Goal: Information Seeking & Learning: Learn about a topic

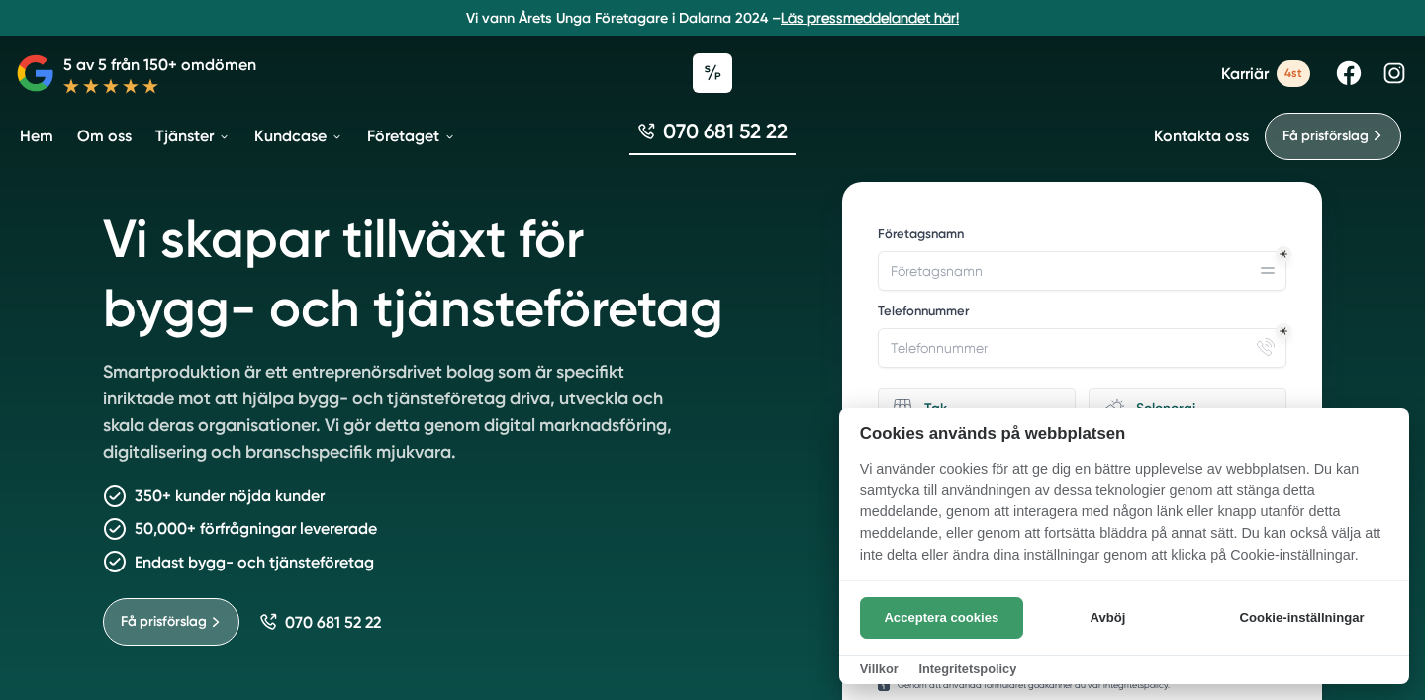
click at [935, 613] on button "Acceptera cookies" at bounding box center [941, 619] width 163 height 42
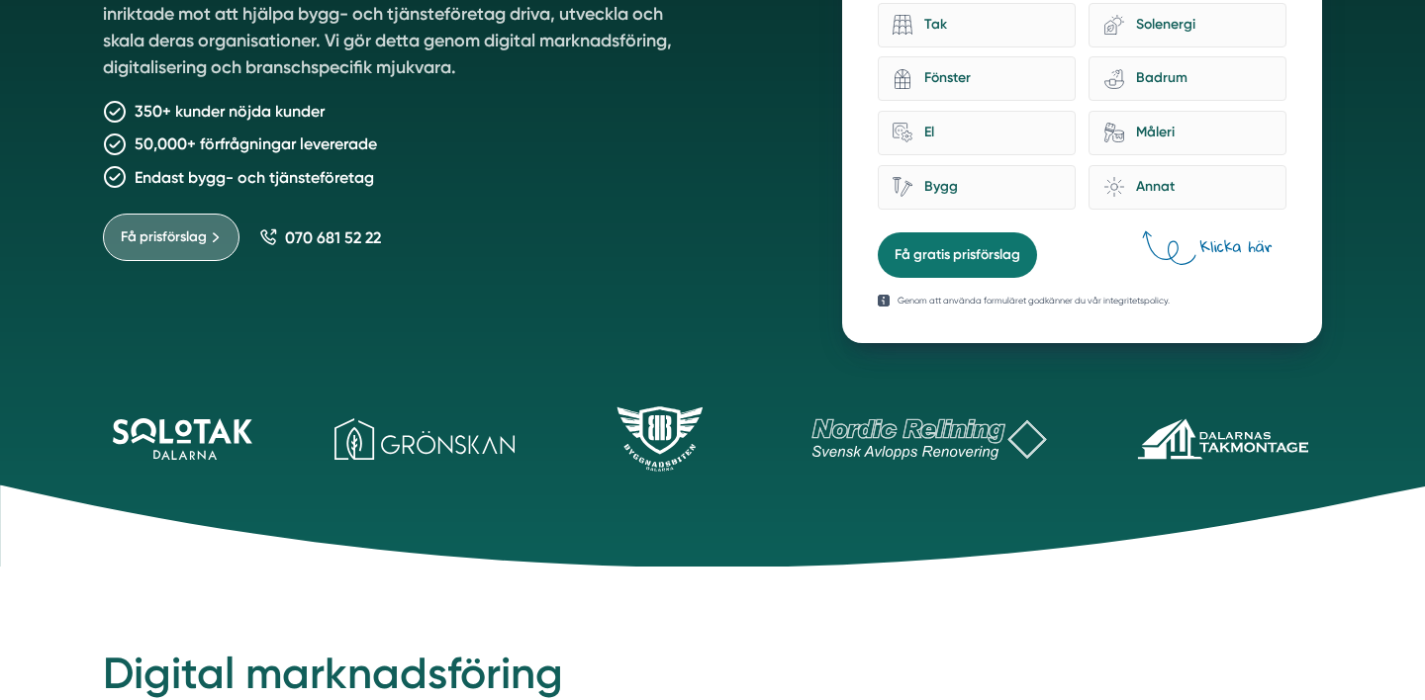
scroll to position [403, 0]
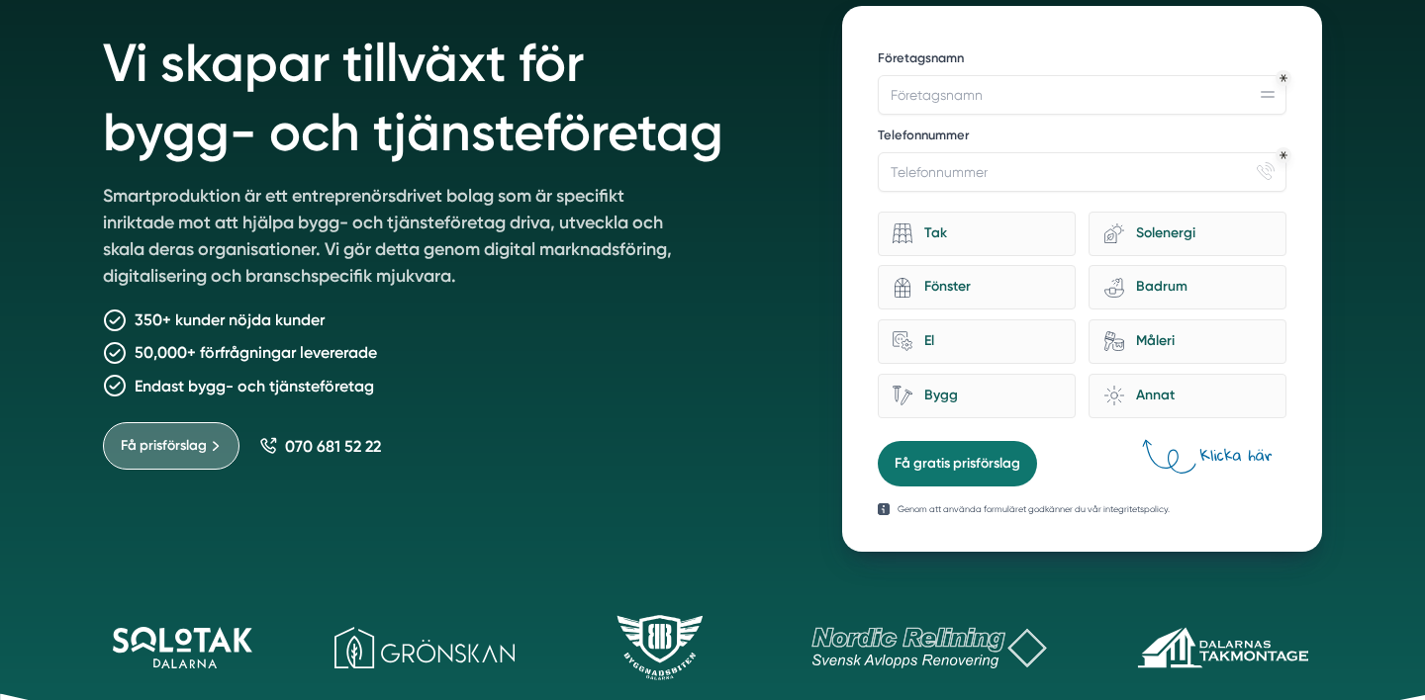
scroll to position [0, 0]
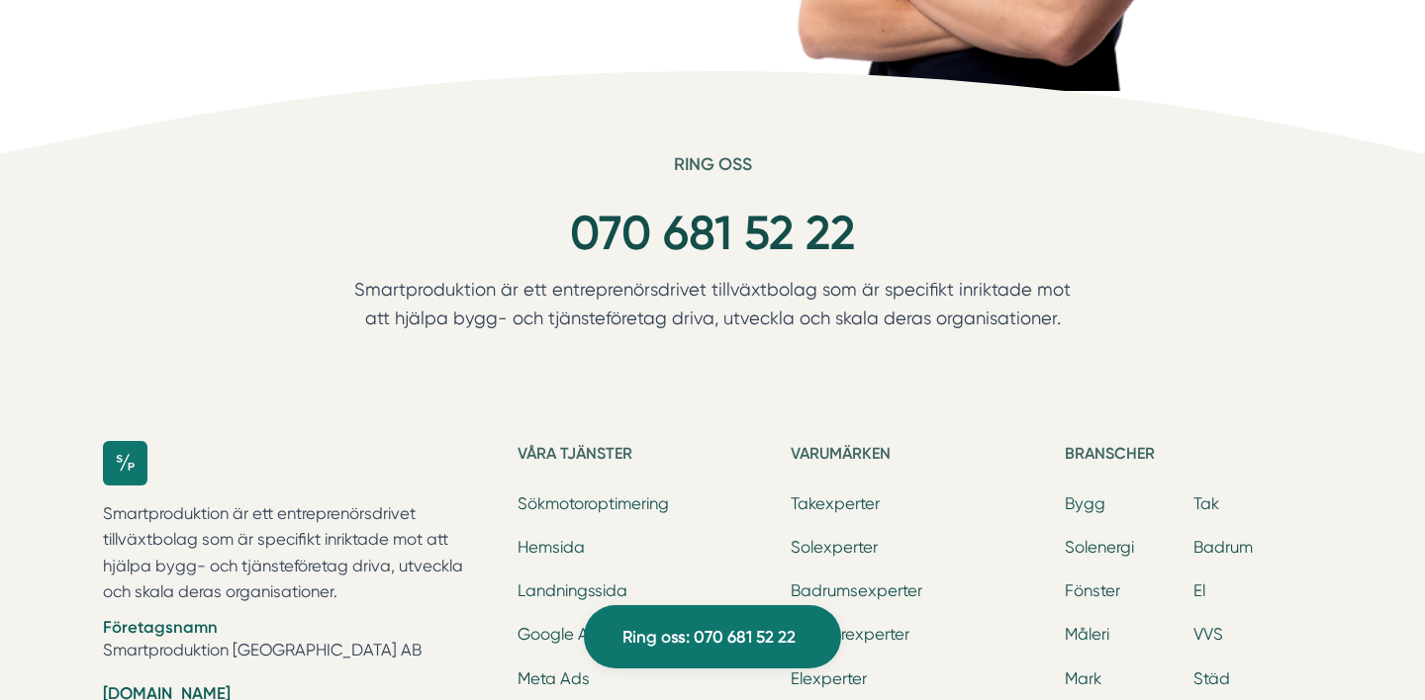
scroll to position [5867, 0]
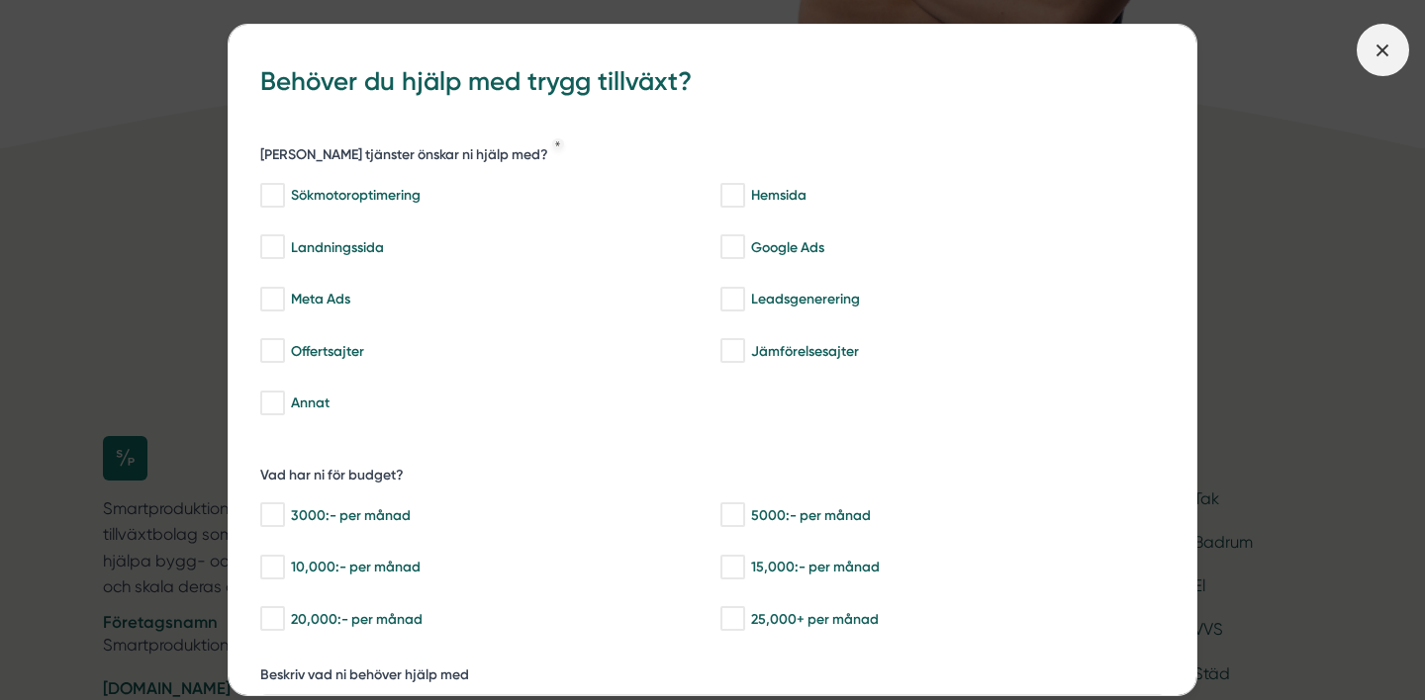
click at [1385, 44] on icon at bounding box center [1382, 51] width 22 height 22
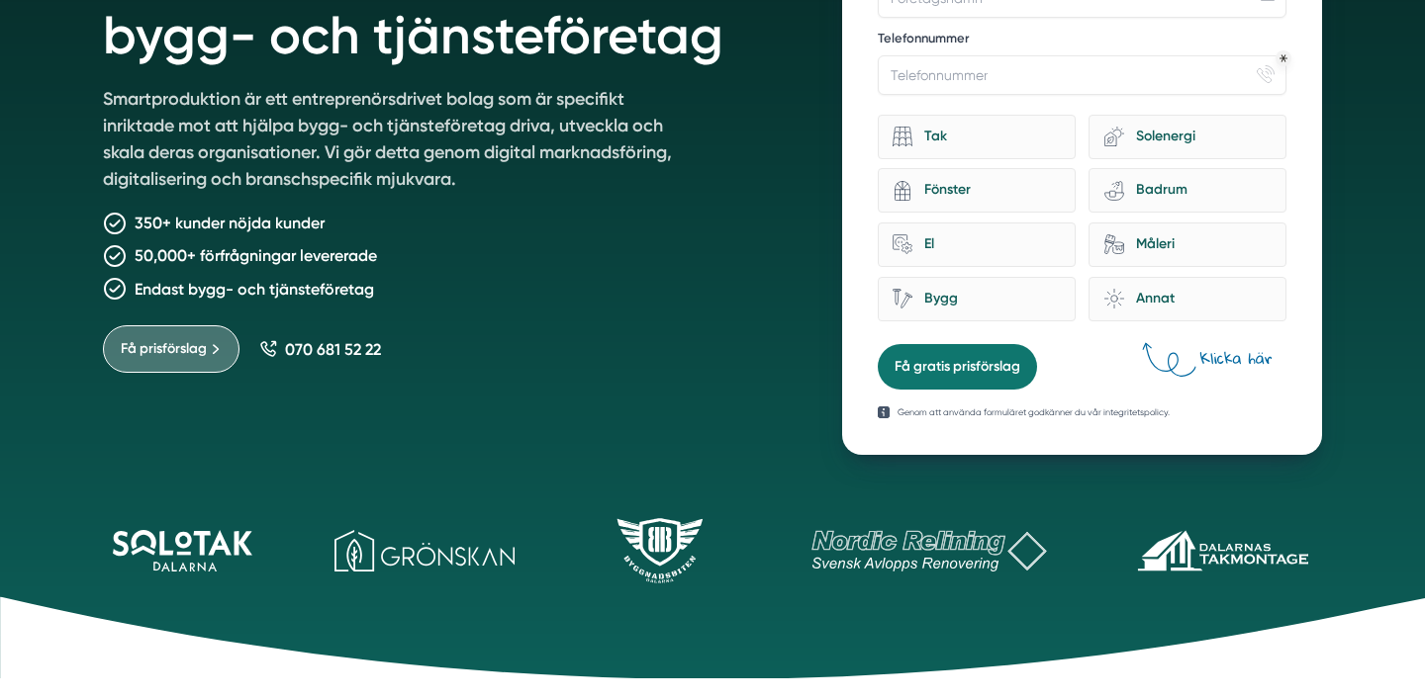
scroll to position [0, 0]
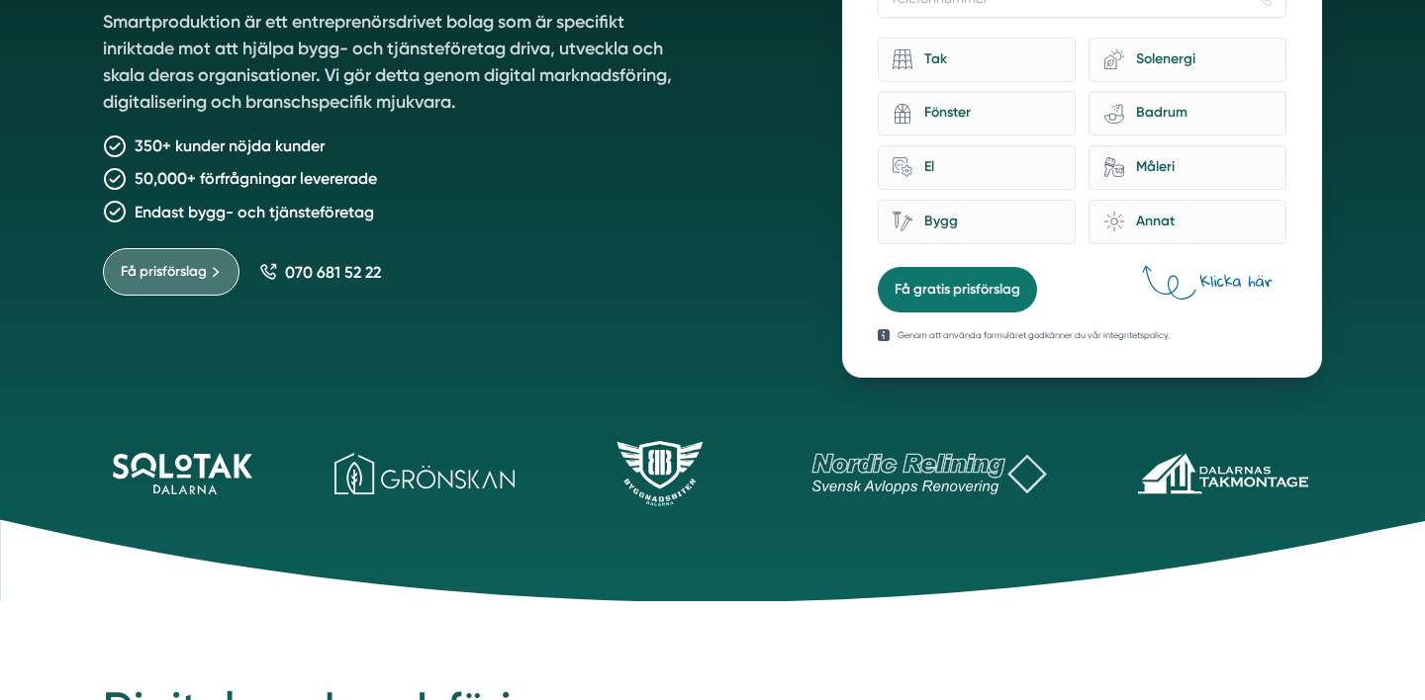
click at [46, 571] on icon at bounding box center [717, 562] width 1434 height 84
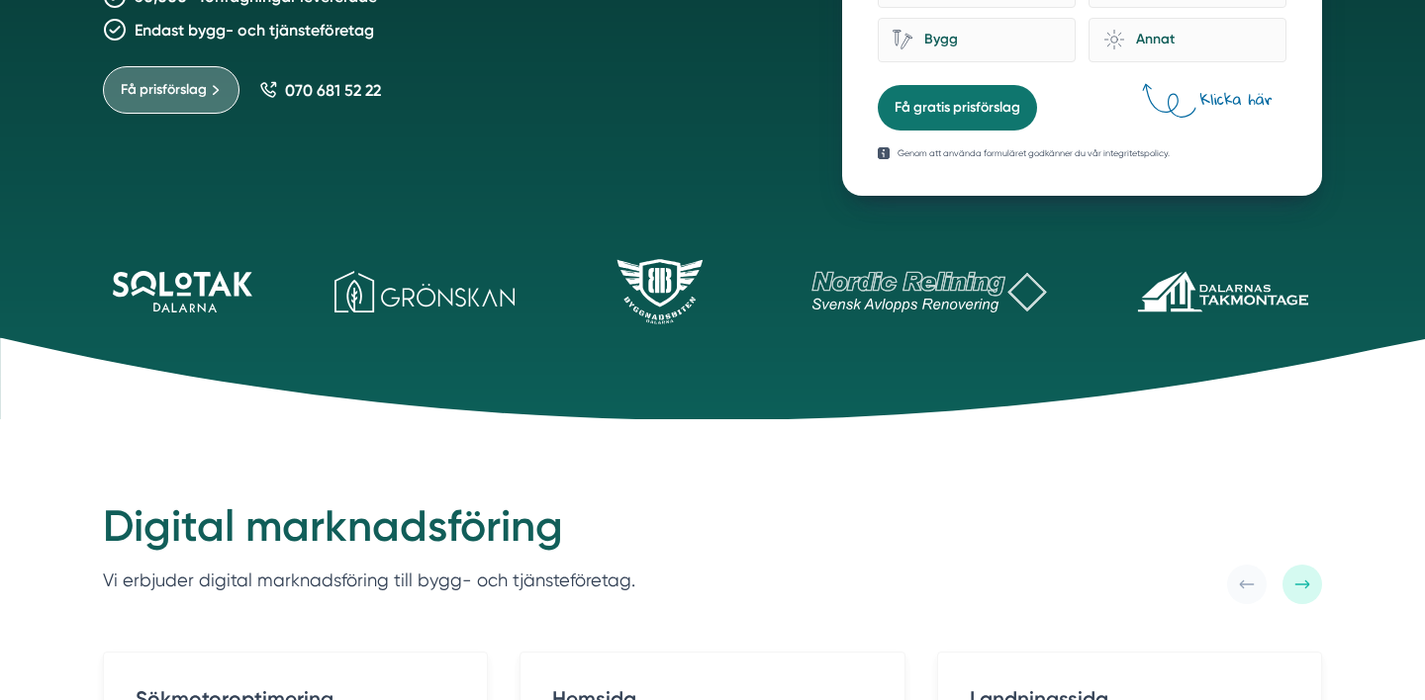
scroll to position [544, 0]
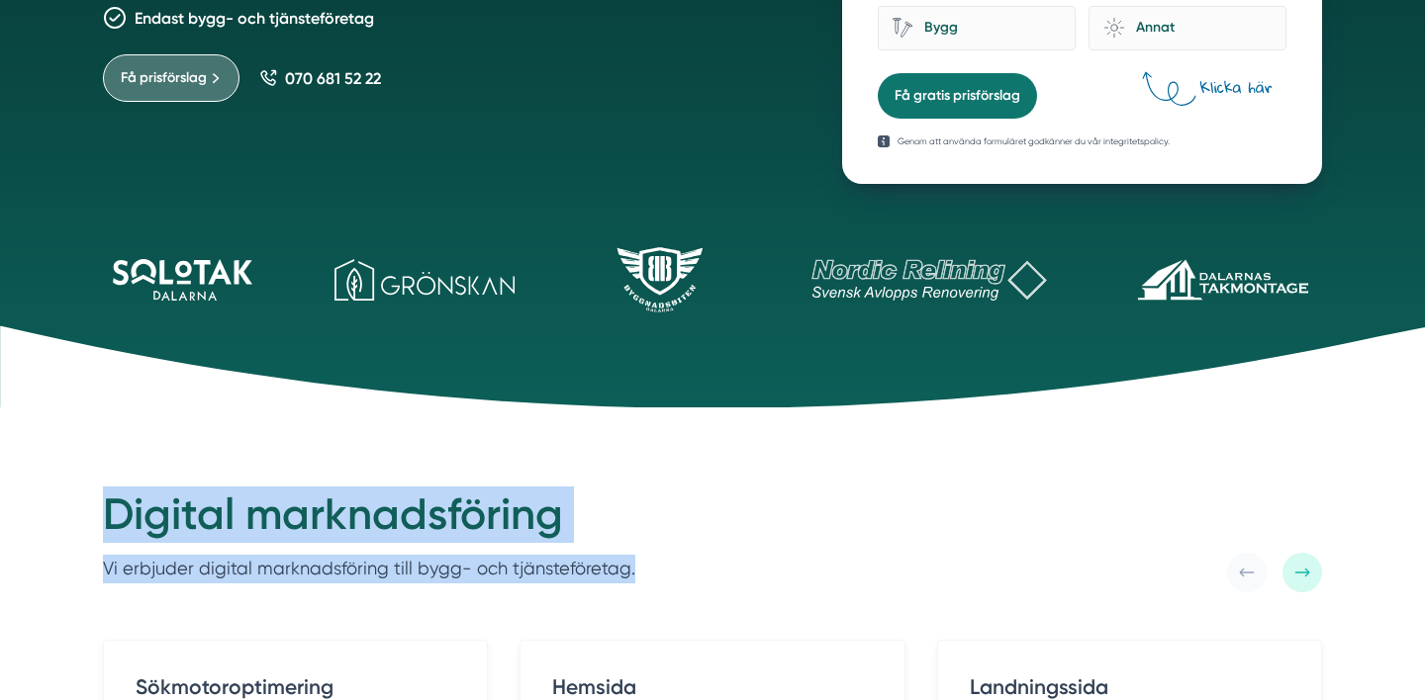
drag, startPoint x: 57, startPoint y: 428, endPoint x: 676, endPoint y: 574, distance: 635.2
click at [651, 554] on div "Digital marknadsföring Vi erbjuder digital marknadsföring till bygg- och tjänst…" at bounding box center [712, 540] width 1219 height 106
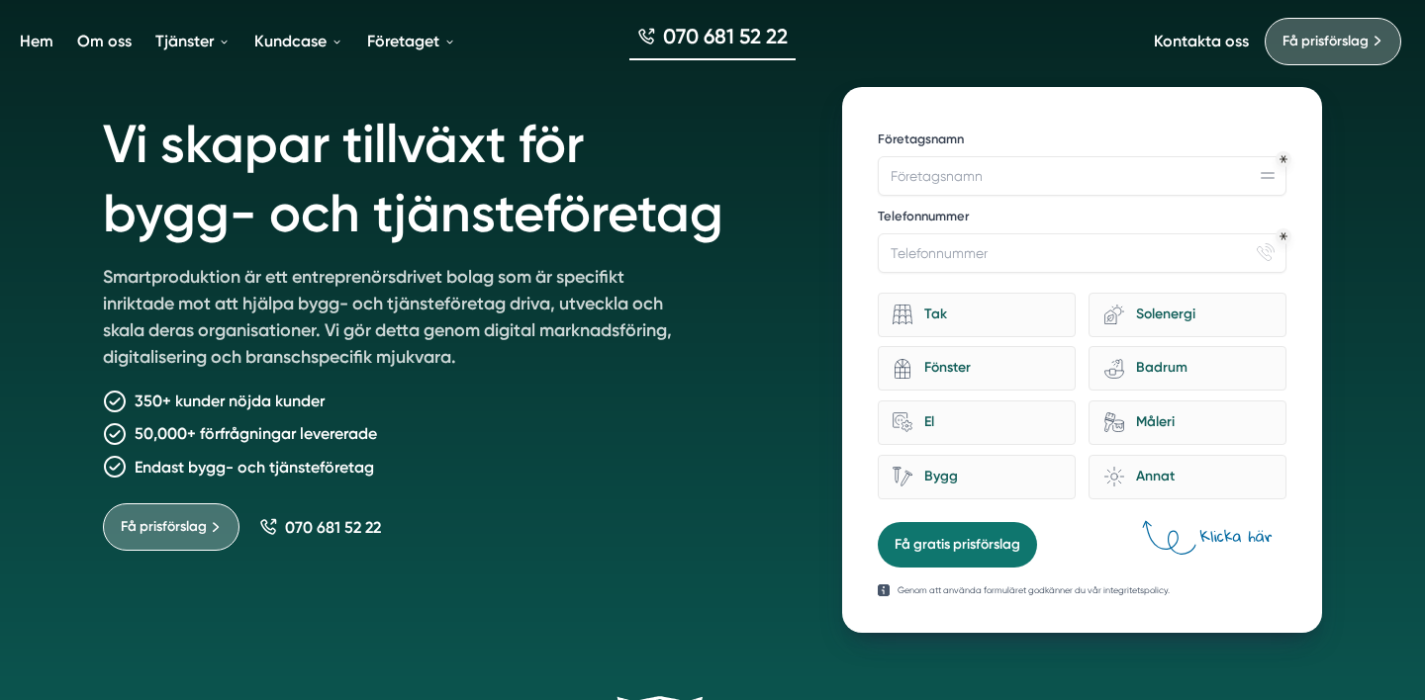
scroll to position [0, 0]
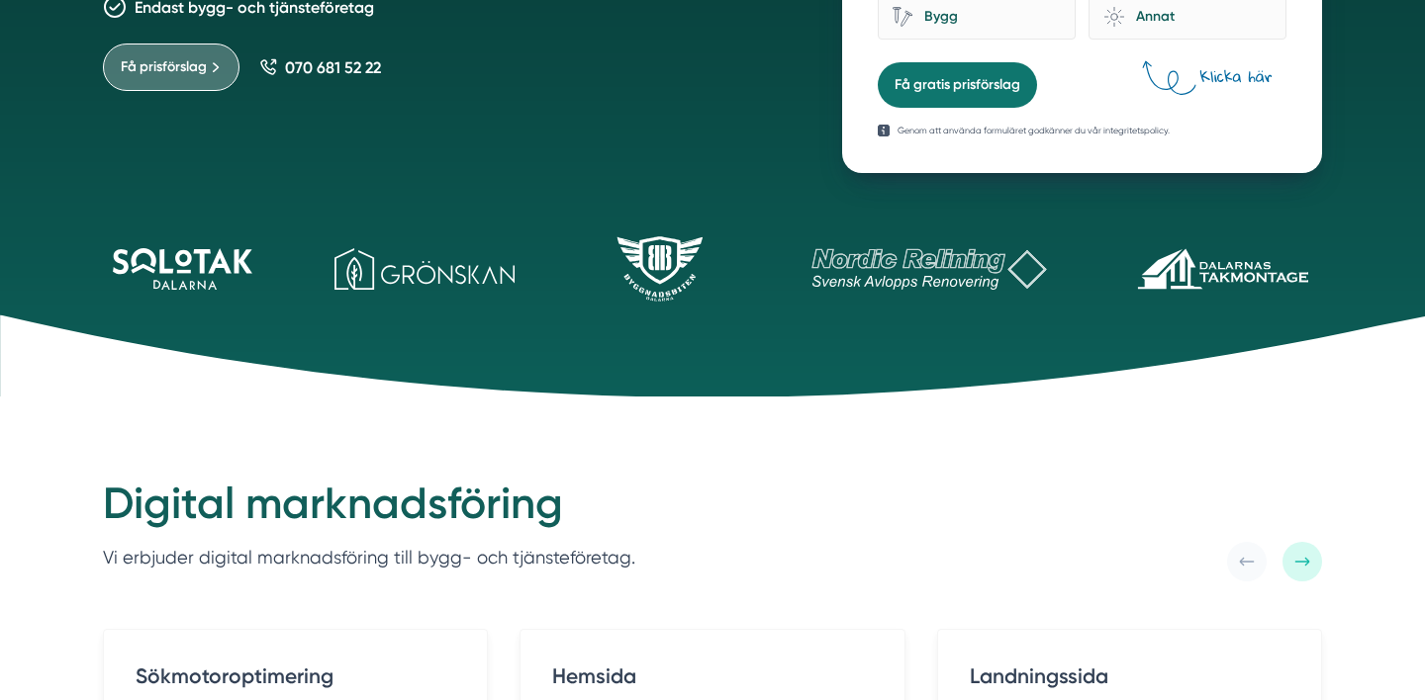
scroll to position [557, 0]
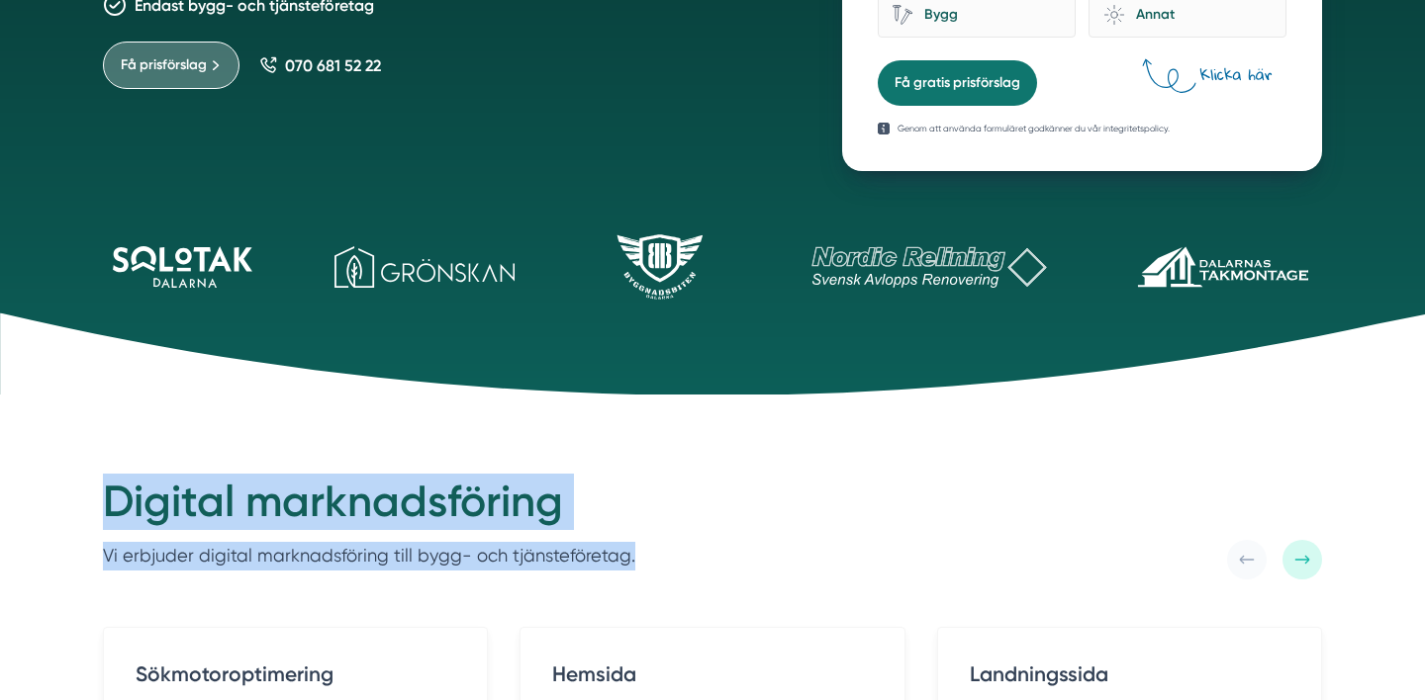
drag, startPoint x: 70, startPoint y: 473, endPoint x: 670, endPoint y: 558, distance: 605.5
click at [670, 558] on div "Digital marknadsföring Vi erbjuder digital marknadsföring till bygg- och tjänst…" at bounding box center [712, 527] width 1219 height 106
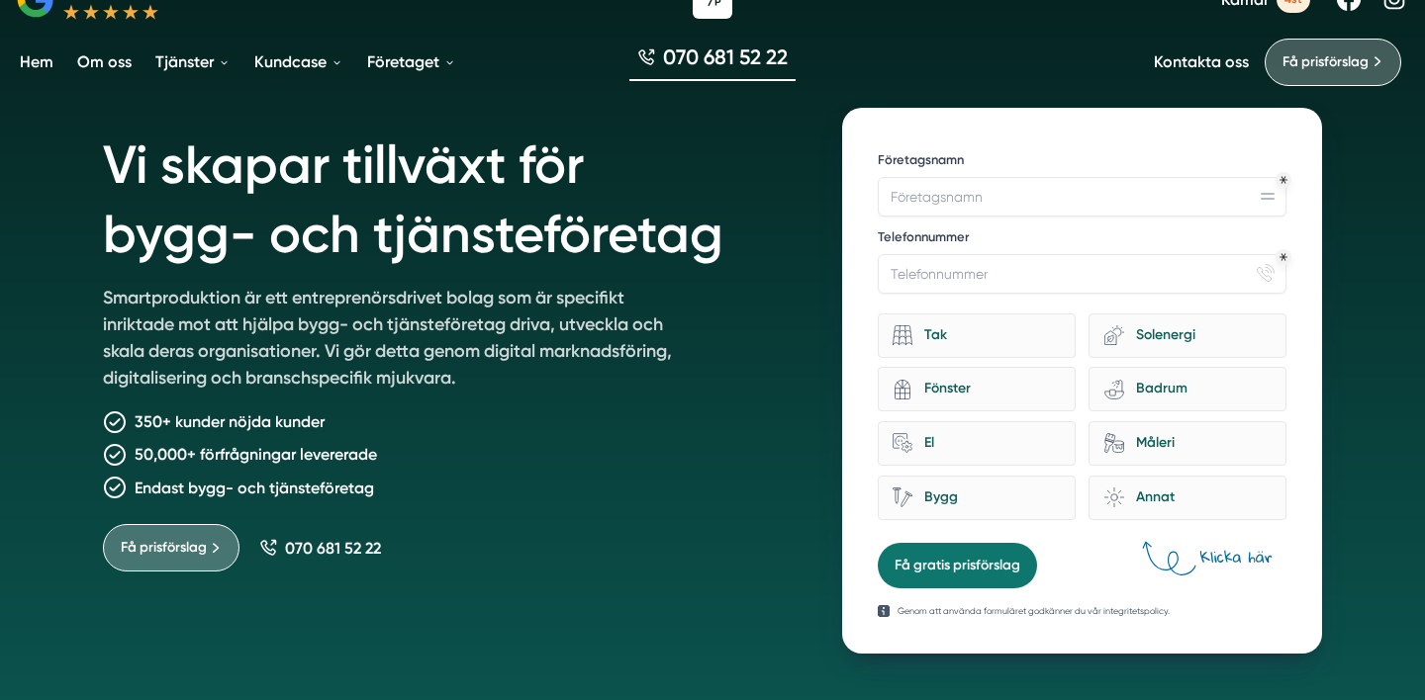
scroll to position [0, 0]
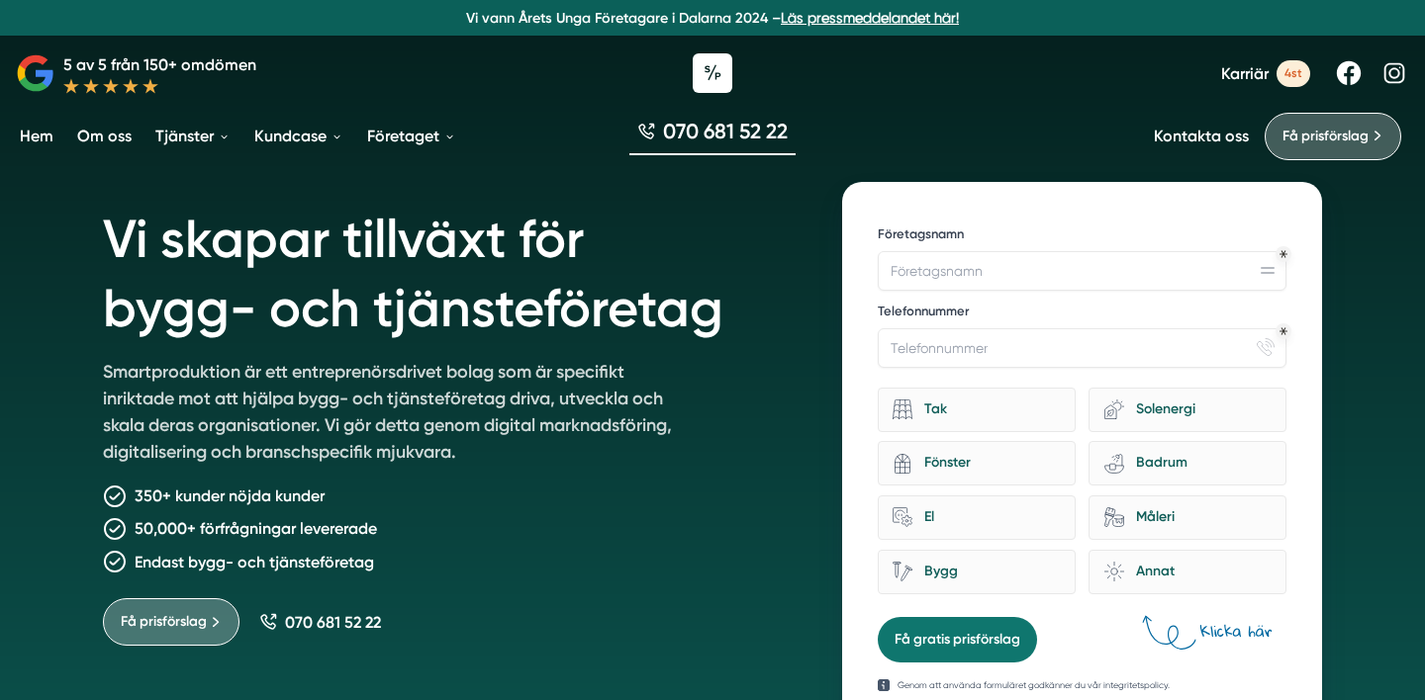
drag, startPoint x: 60, startPoint y: 227, endPoint x: 411, endPoint y: 628, distance: 532.9
click at [411, 628] on div "Vi skapar tillväxt för bygg- och tjänsteföretag Smartproduktion är ett entrepre…" at bounding box center [712, 476] width 1425 height 952
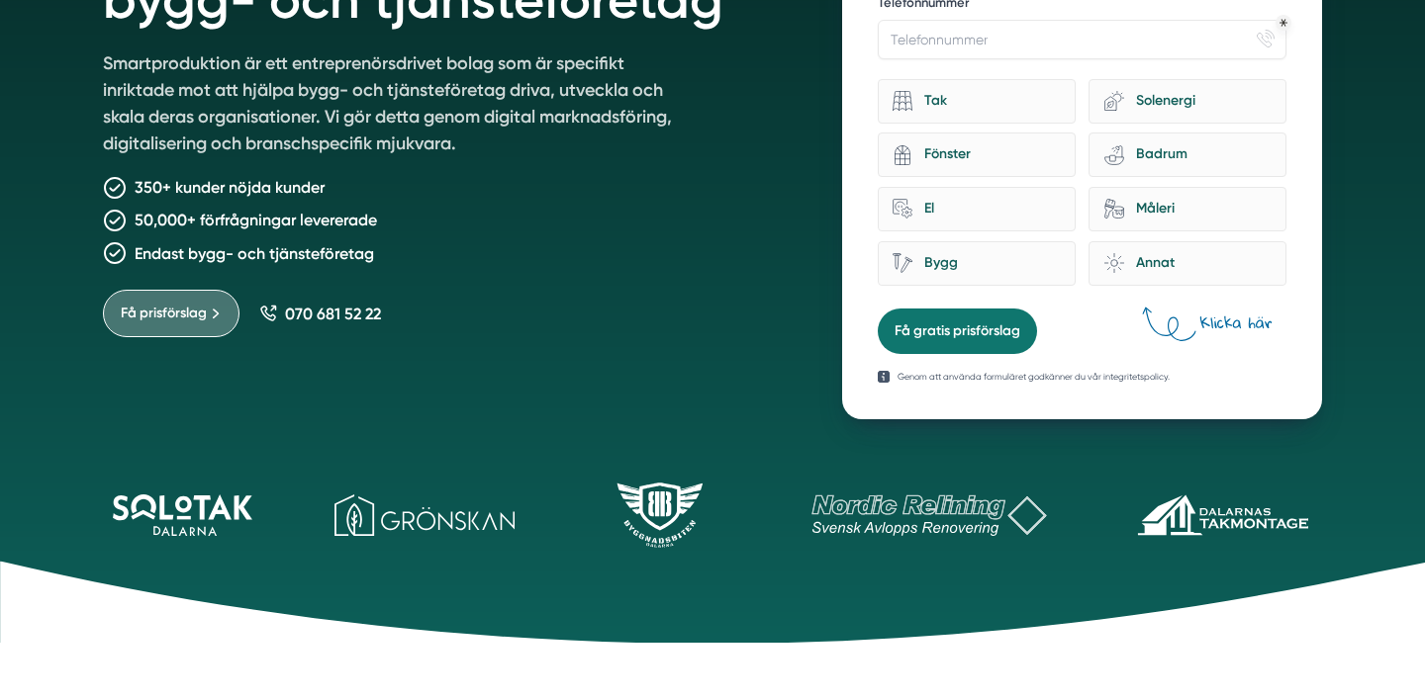
scroll to position [331, 0]
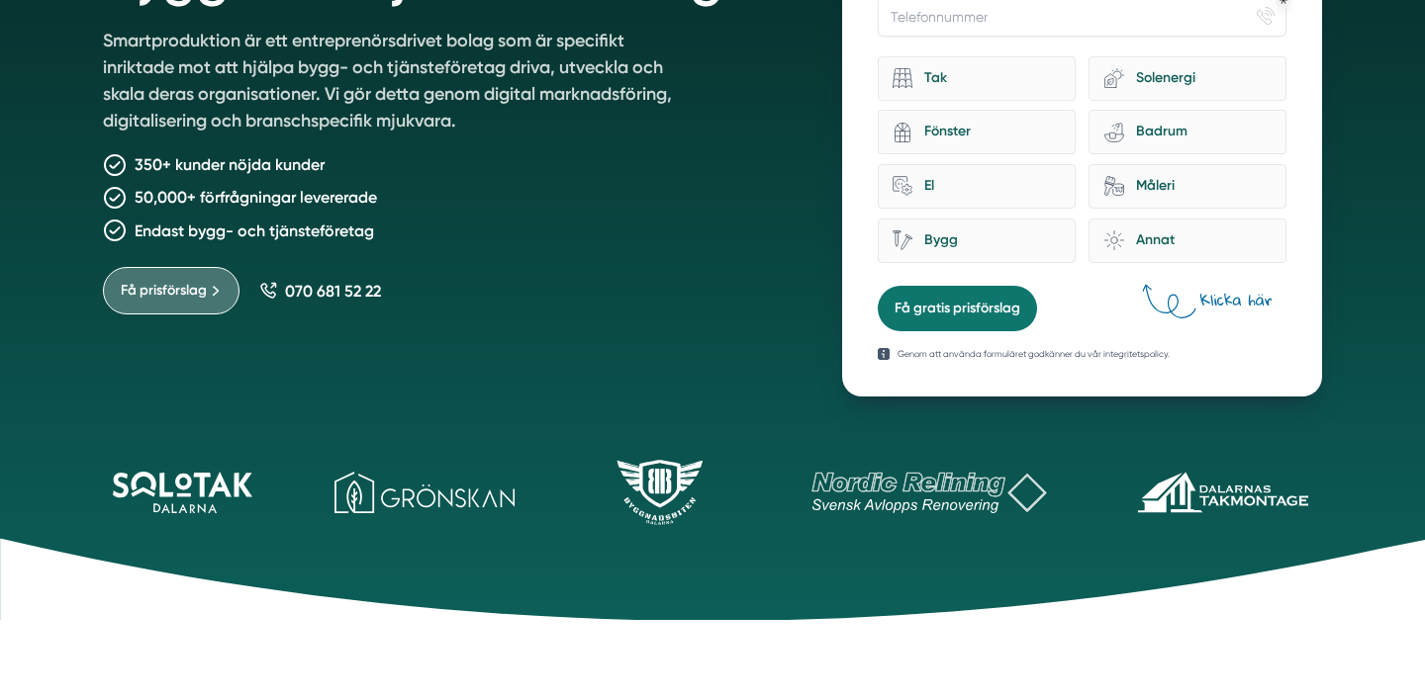
drag, startPoint x: 124, startPoint y: 650, endPoint x: 123, endPoint y: 671, distance: 20.8
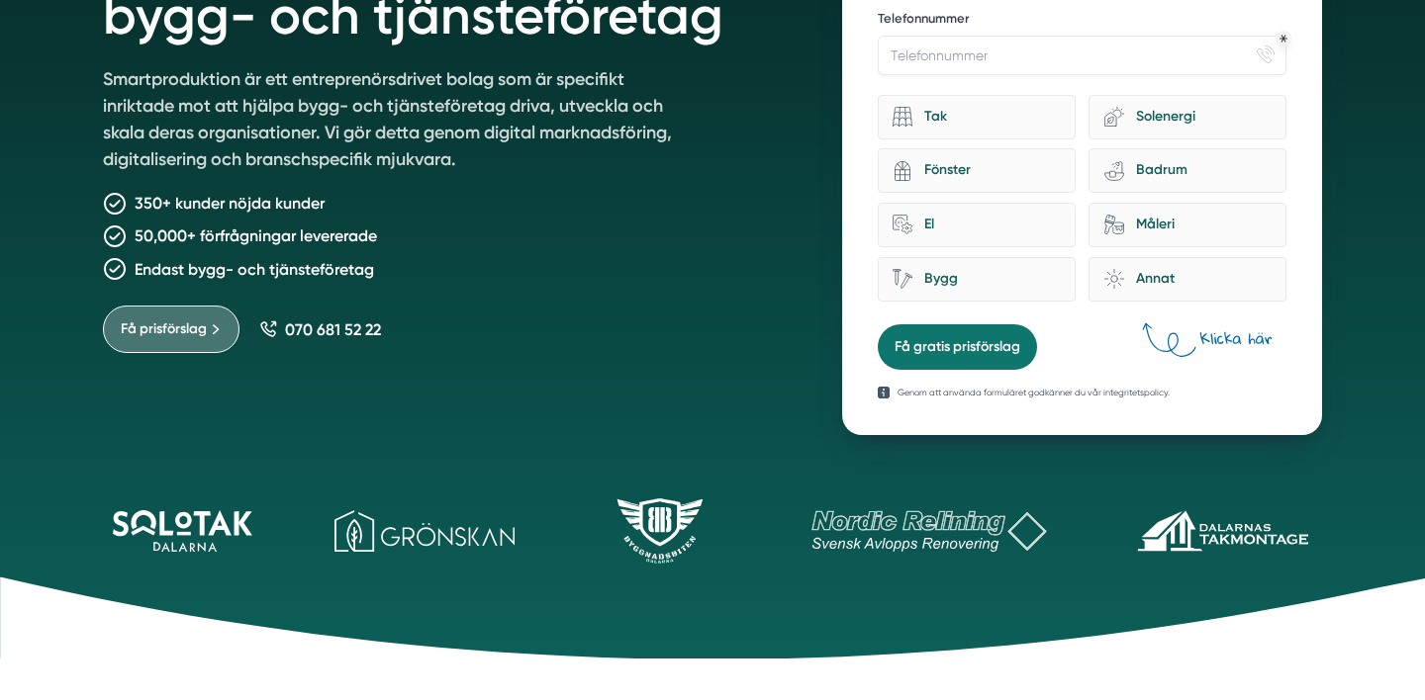
scroll to position [0, 0]
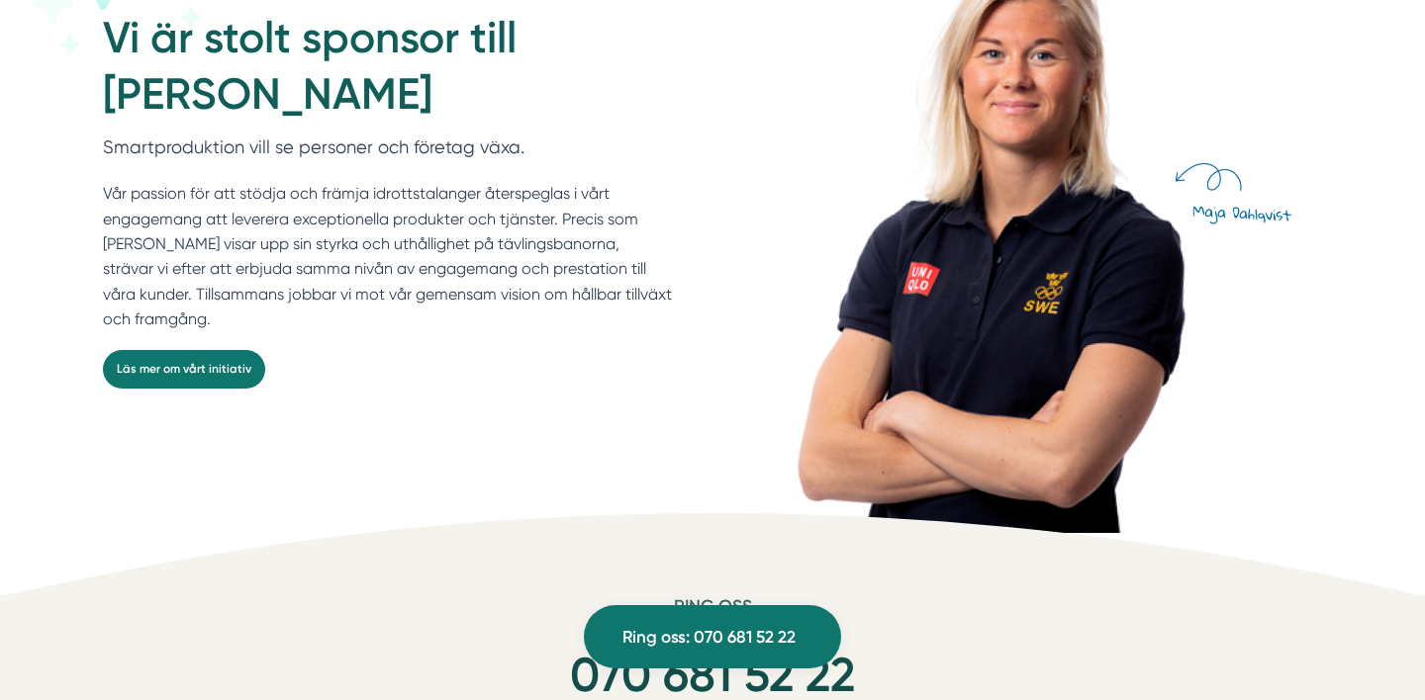
scroll to position [5411, 0]
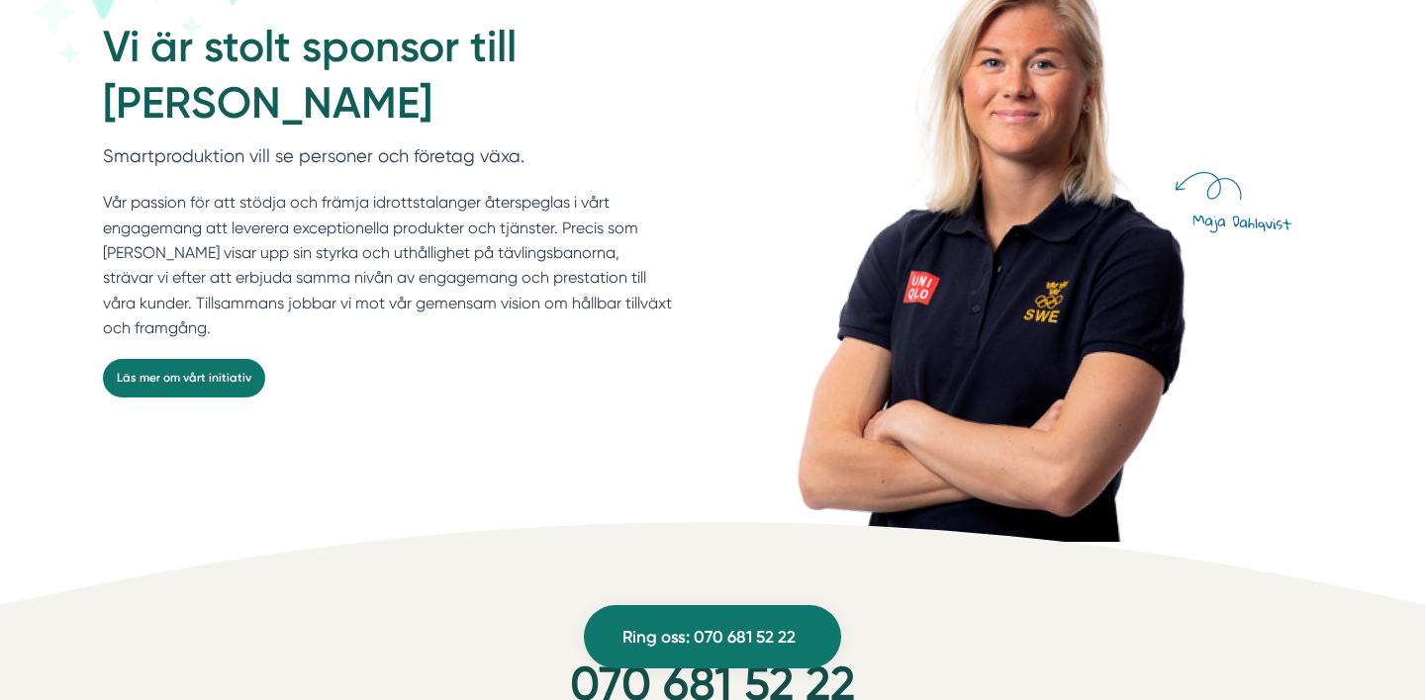
click at [6, 320] on div "Vi är stolt sponsor till [PERSON_NAME] Smartproduktion vill se personer och för…" at bounding box center [712, 185] width 1425 height 713
click at [50, 236] on div "Vi är stolt sponsor till [PERSON_NAME] Smartproduktion vill se personer och för…" at bounding box center [712, 185] width 1425 height 713
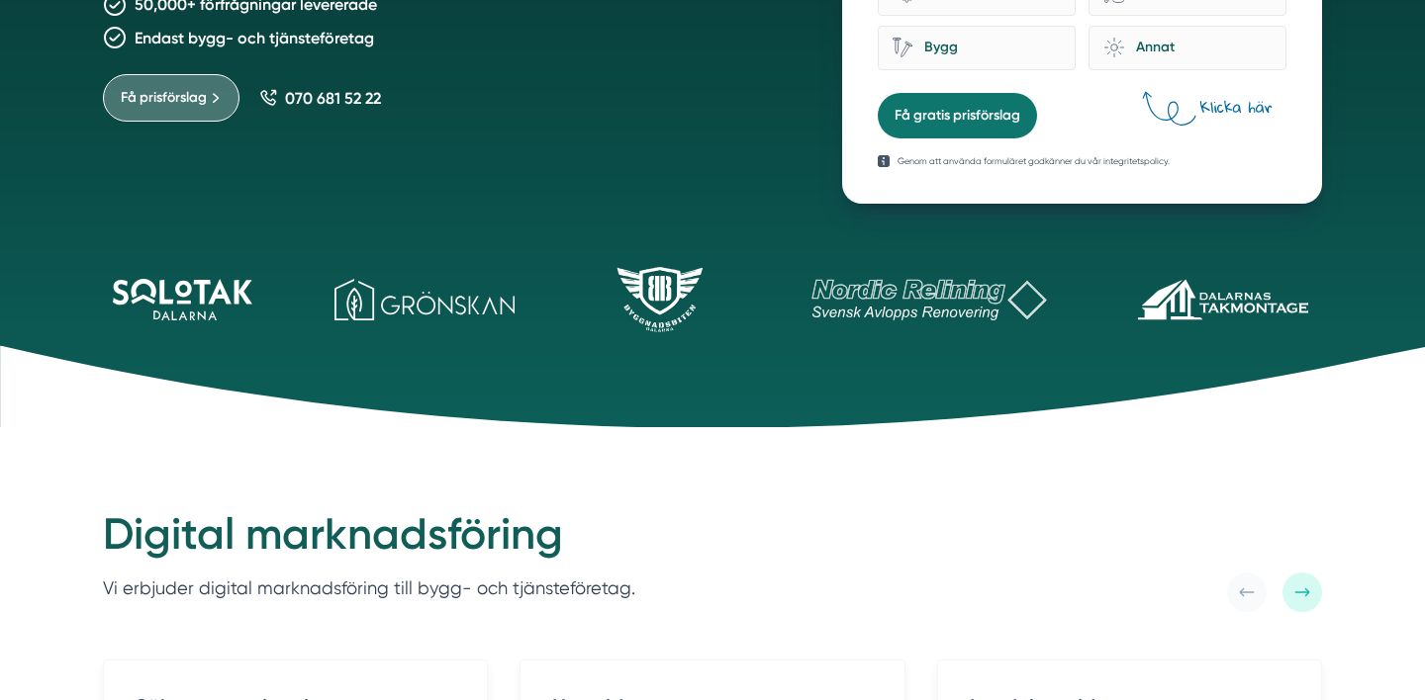
scroll to position [0, 0]
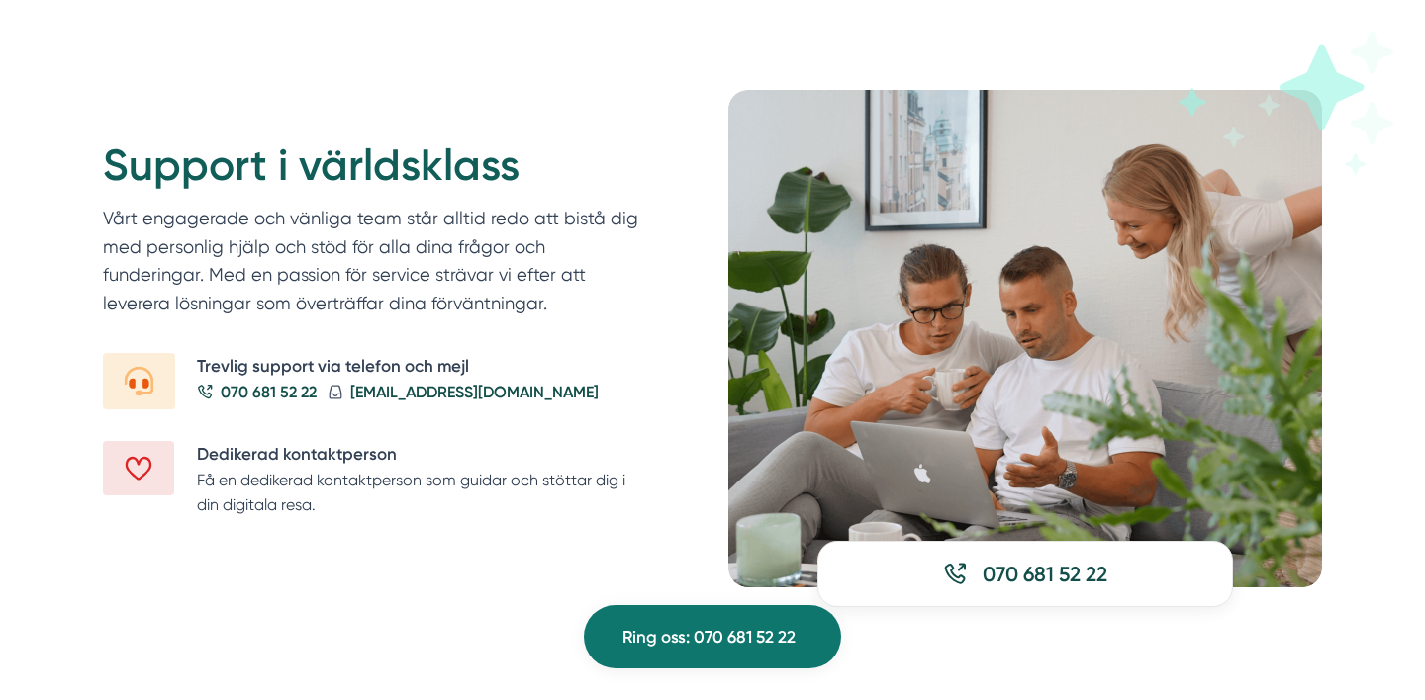
scroll to position [2354, 0]
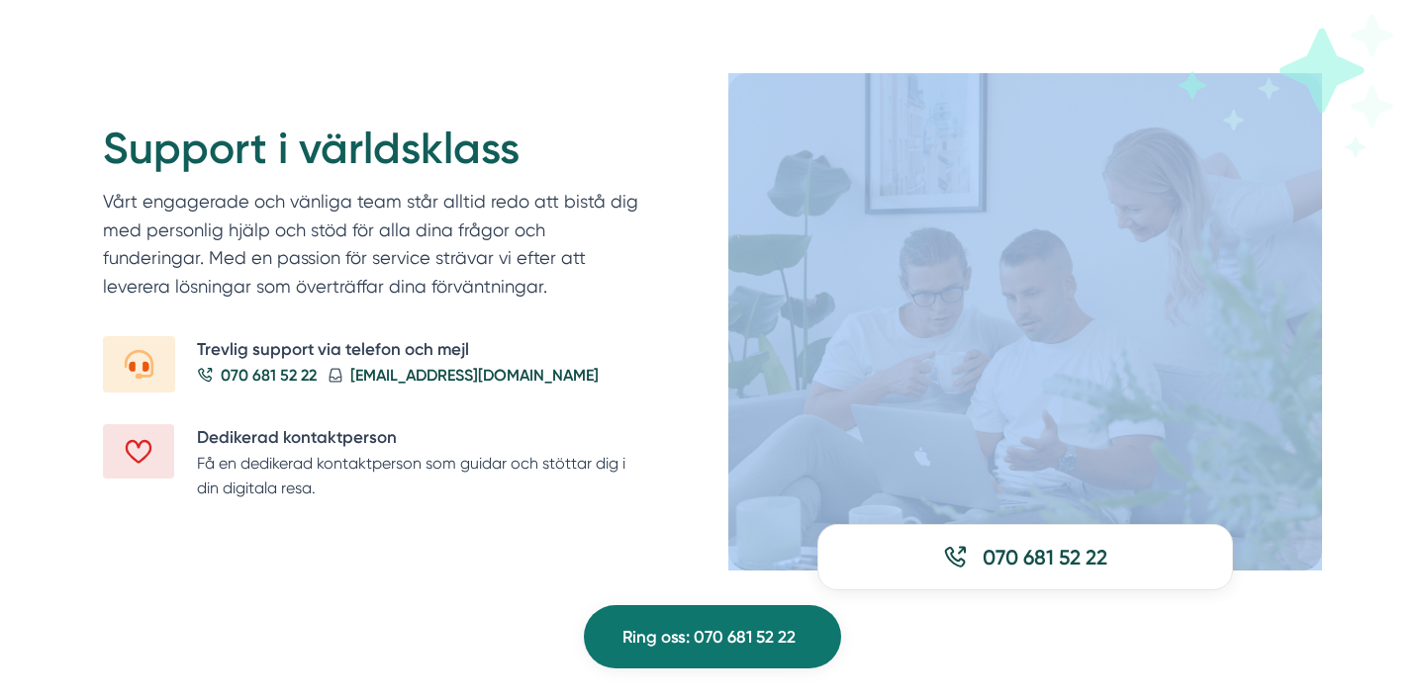
drag, startPoint x: 1340, startPoint y: 80, endPoint x: 1193, endPoint y: 229, distance: 209.2
click at [1192, 229] on div "070 681 52 22" at bounding box center [1025, 322] width 594 height 498
click at [1309, 218] on img at bounding box center [1025, 322] width 594 height 498
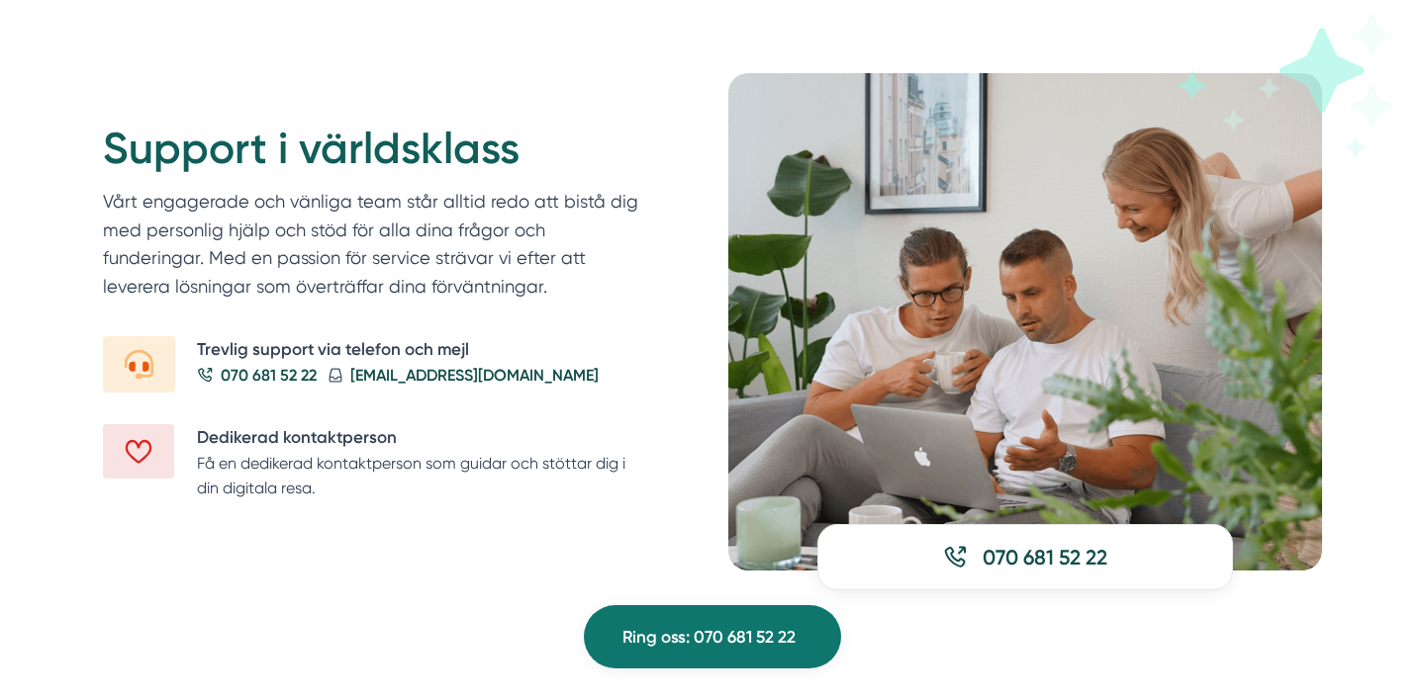
click at [1357, 172] on icon at bounding box center [1284, 104] width 232 height 180
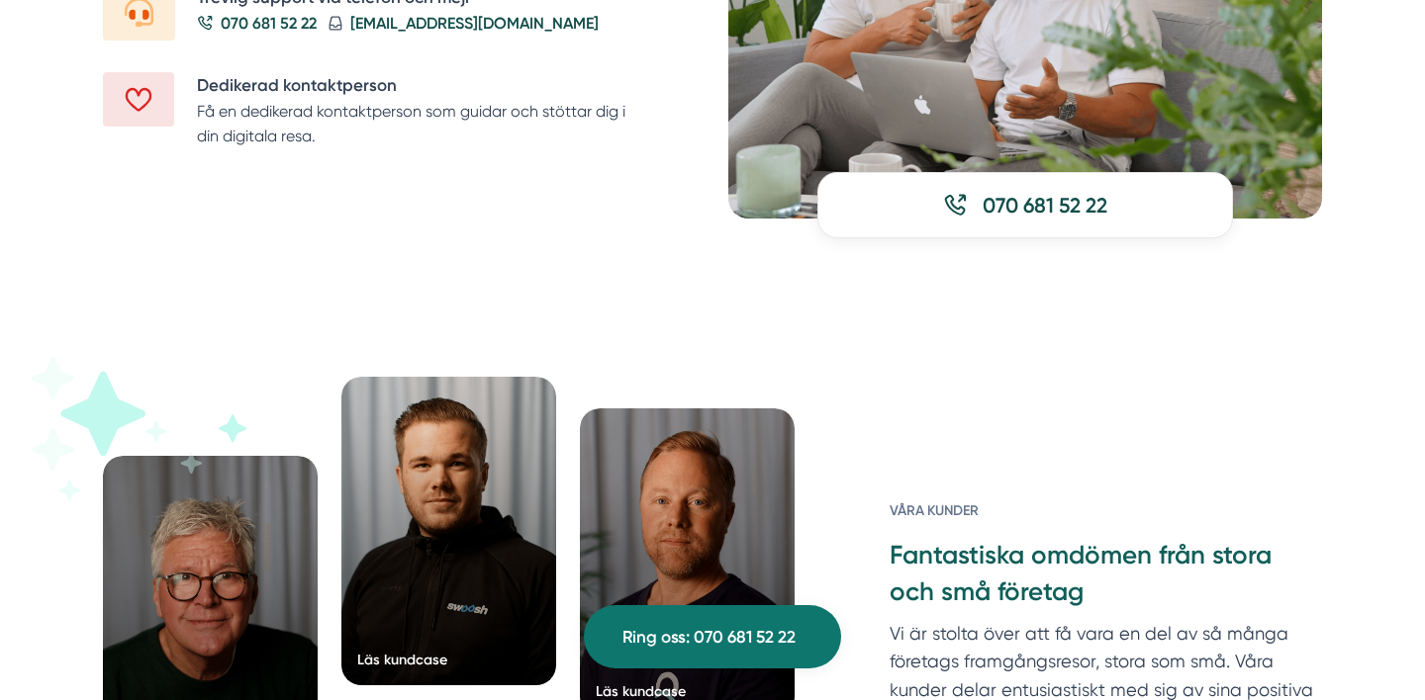
scroll to position [2740, 0]
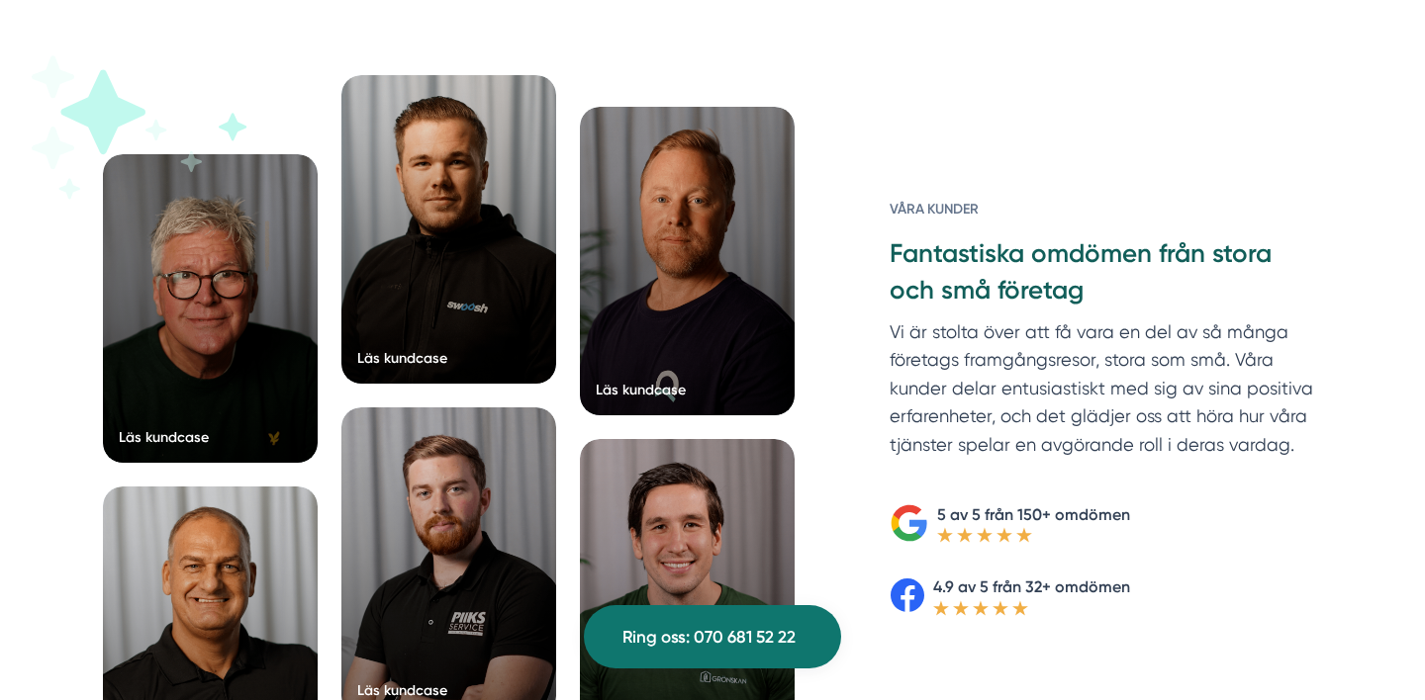
click at [33, 377] on div "Läs kundcase Läs kundcase Läs kundcase Läs kundcase" at bounding box center [712, 447] width 1425 height 902
